Goal: Information Seeking & Learning: Check status

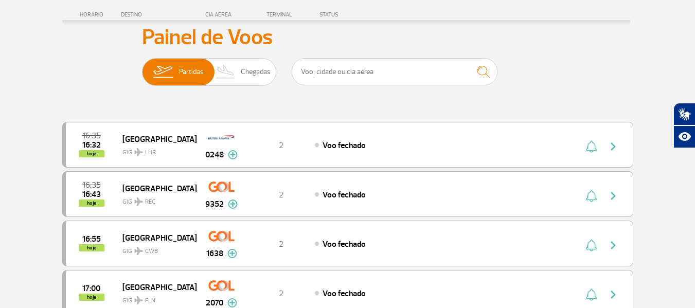
scroll to position [51, 0]
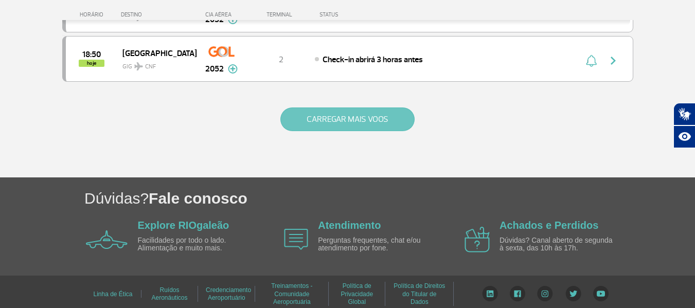
click at [362, 123] on button "CARREGAR MAIS VOOS" at bounding box center [347, 119] width 134 height 24
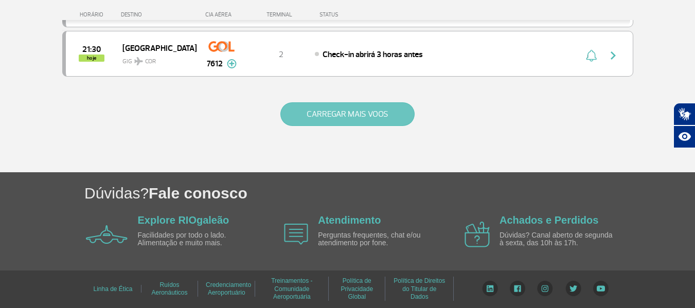
click at [362, 111] on button "CARREGAR MAIS VOOS" at bounding box center [347, 114] width 134 height 24
click at [367, 116] on button "CARREGAR MAIS VOOS" at bounding box center [347, 114] width 134 height 24
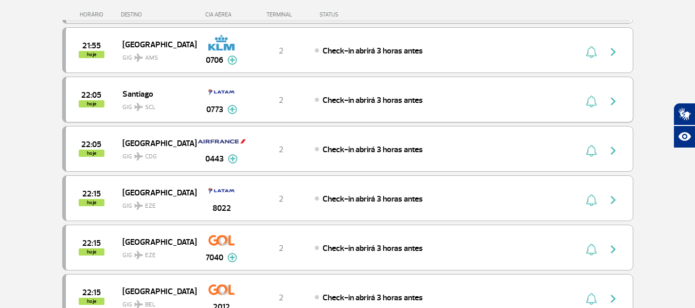
scroll to position [2556, 0]
